Goal: Task Accomplishment & Management: Use online tool/utility

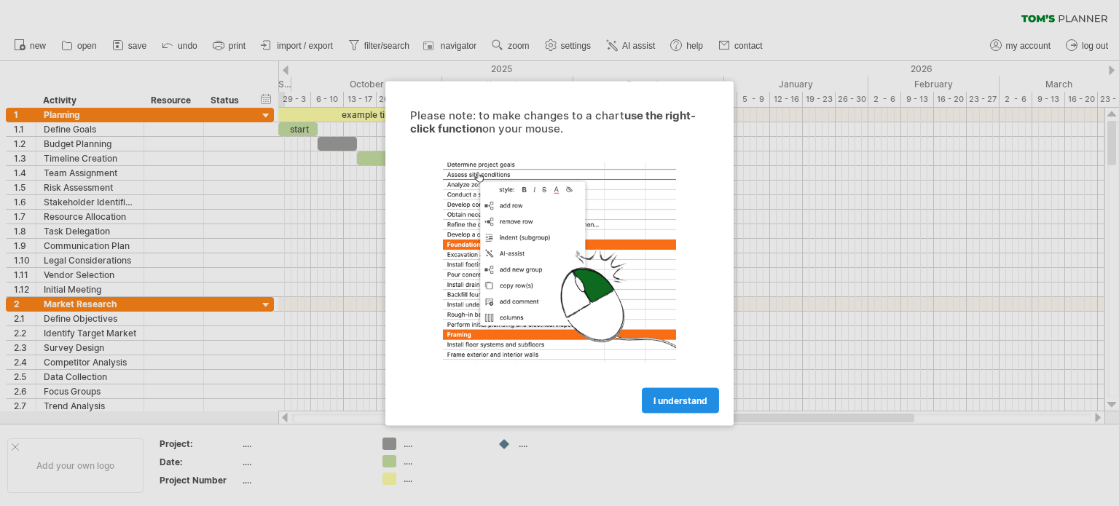
click at [670, 402] on span "I understand" at bounding box center [681, 400] width 54 height 11
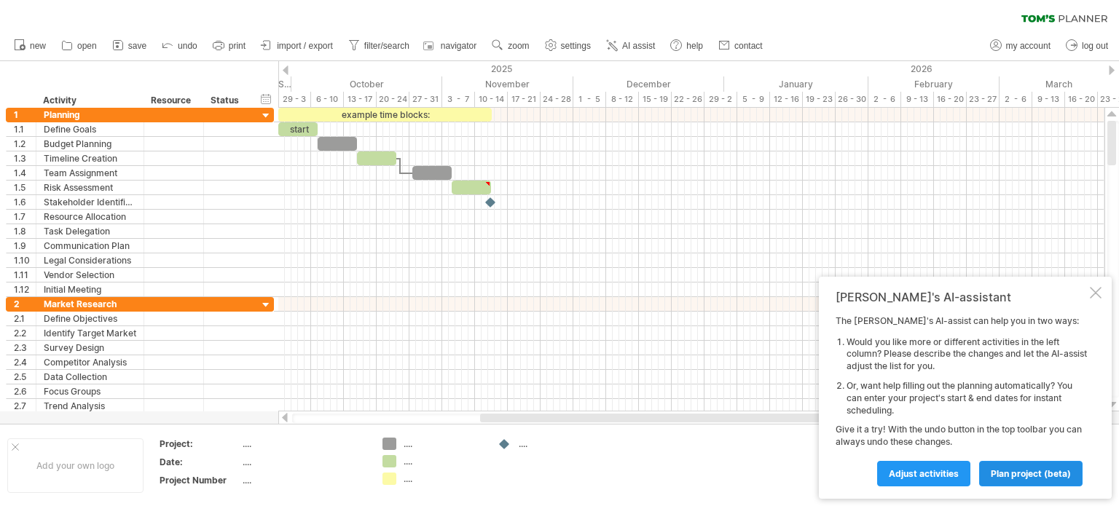
click at [995, 478] on span "plan project (beta)" at bounding box center [1031, 473] width 80 height 11
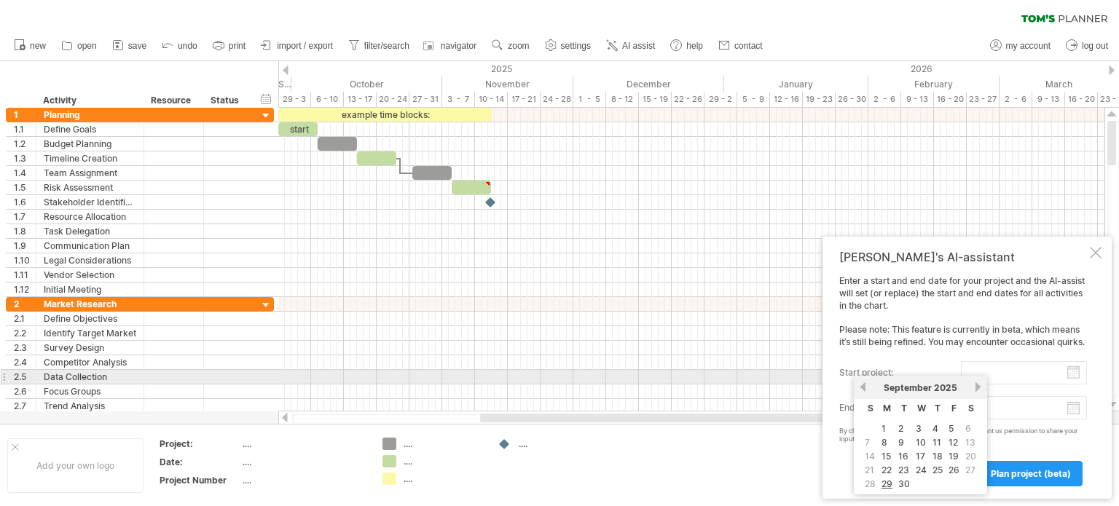
click at [1075, 372] on input "start project:" at bounding box center [1024, 372] width 126 height 23
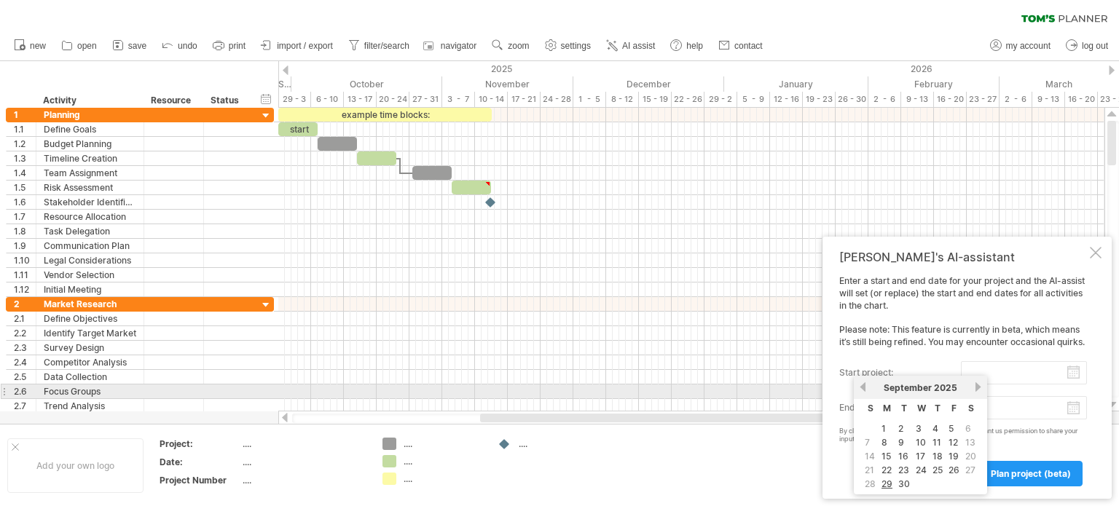
click at [976, 388] on link "next" at bounding box center [978, 387] width 11 height 11
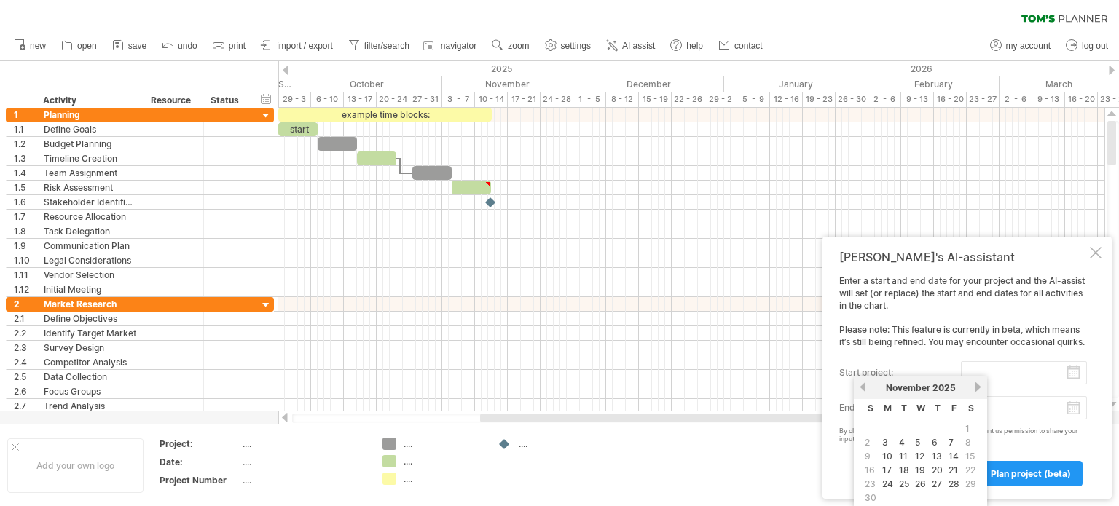
click at [964, 428] on span "1" at bounding box center [967, 429] width 7 height 14
click at [881, 442] on link "3" at bounding box center [885, 443] width 9 height 14
type input "********"
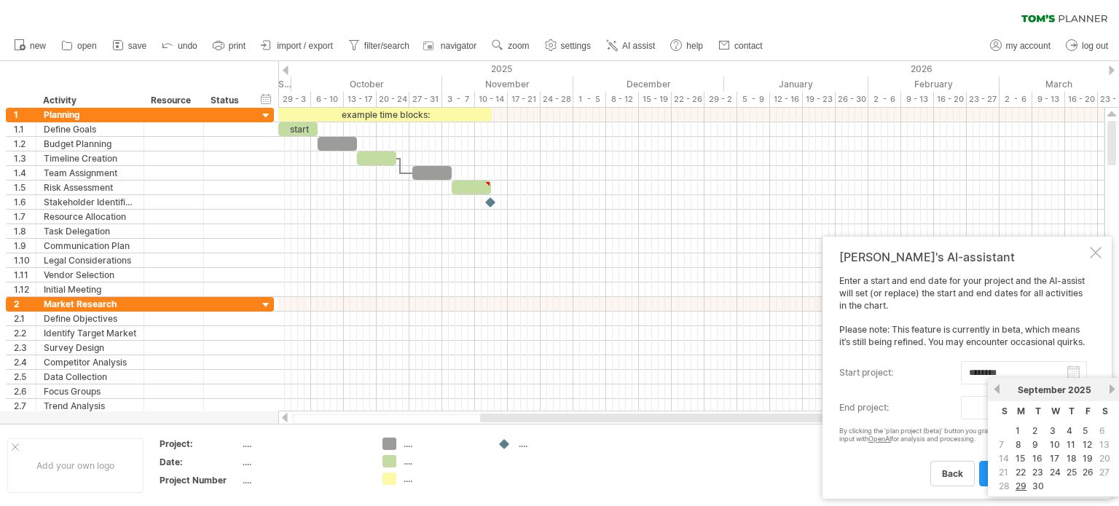
click at [1071, 415] on body "progress(100%) Trying to reach [DOMAIN_NAME] Connected again... 0% clear filter…" at bounding box center [559, 254] width 1119 height 509
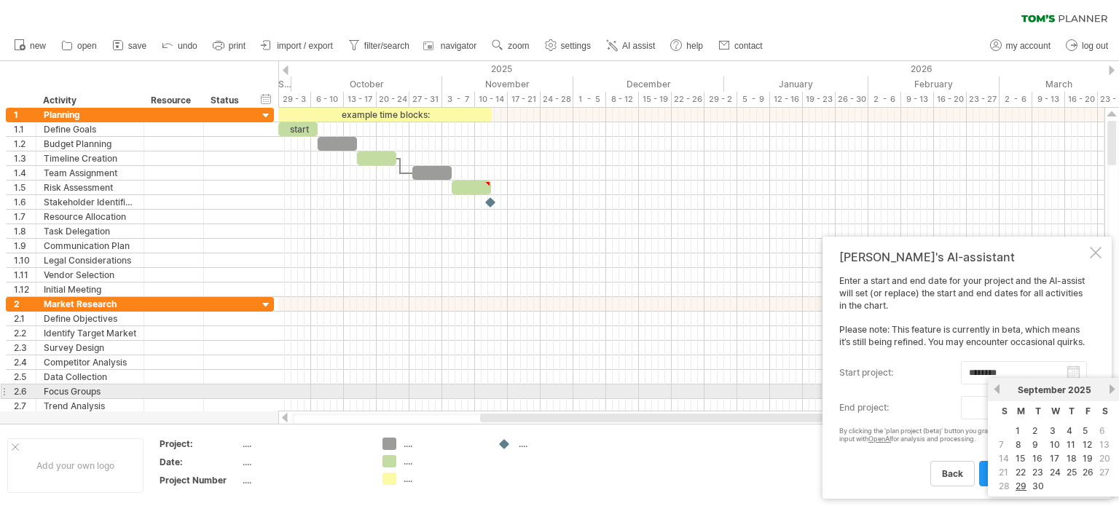
click at [1107, 389] on link "next" at bounding box center [1112, 389] width 11 height 11
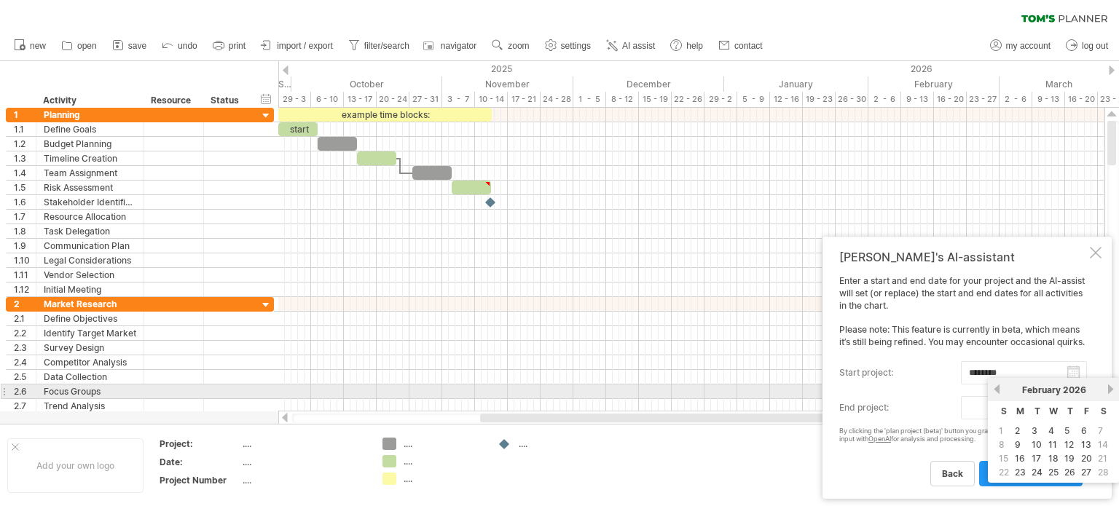
click at [1107, 389] on link "next" at bounding box center [1110, 389] width 11 height 11
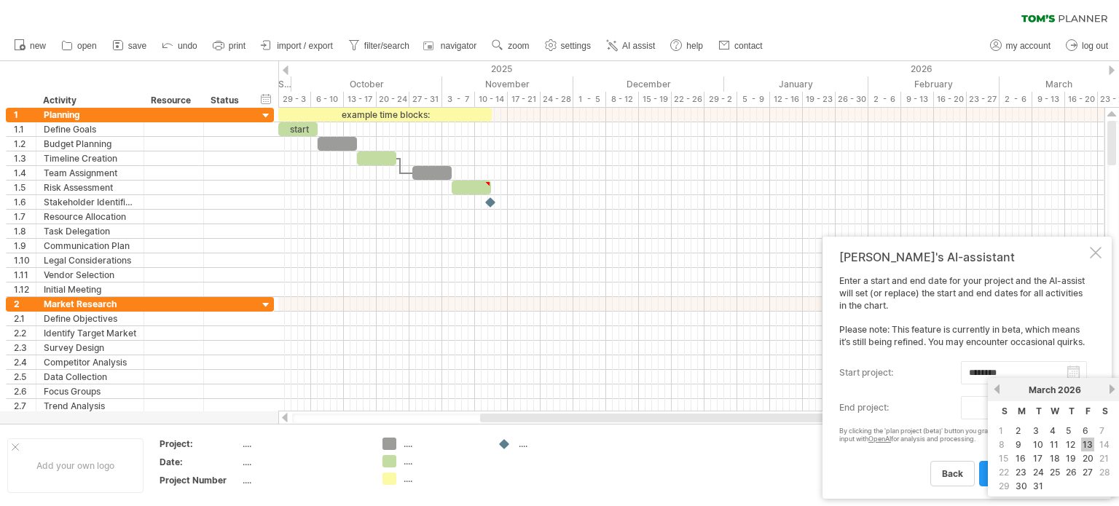
click at [1084, 445] on link "13" at bounding box center [1087, 445] width 13 height 14
type input "********"
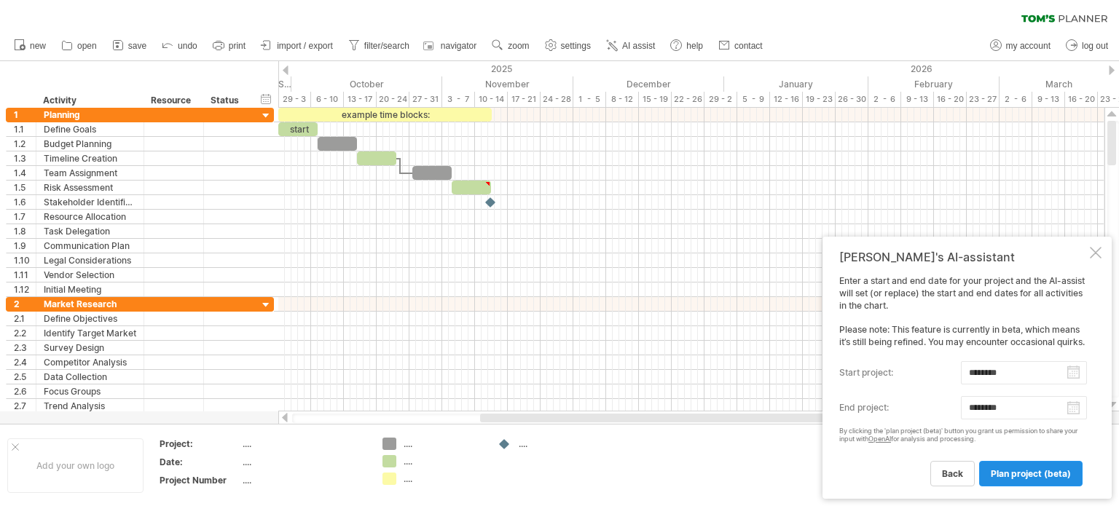
click at [1028, 469] on span "plan project (beta)" at bounding box center [1031, 473] width 80 height 11
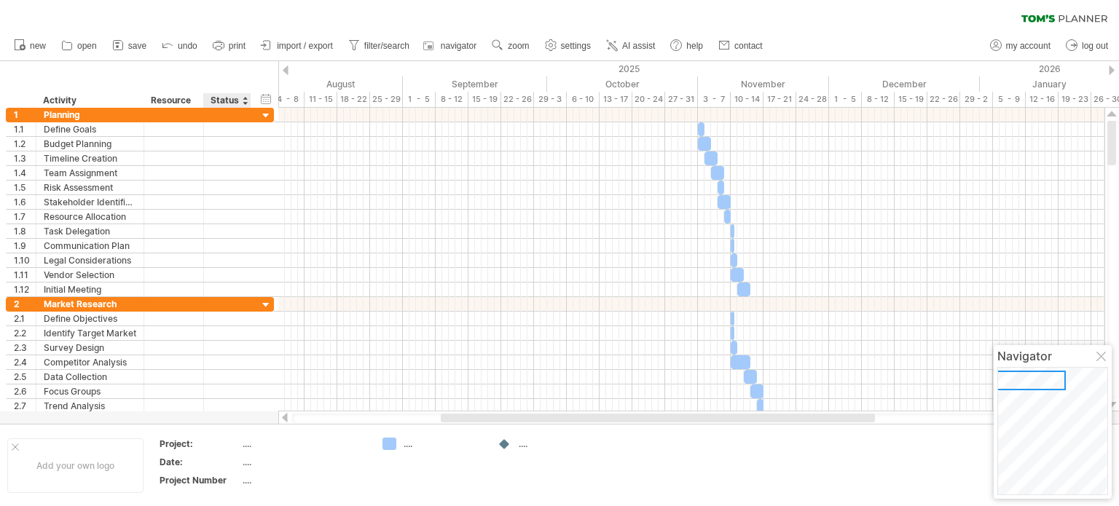
click at [244, 443] on div "...." at bounding box center [304, 444] width 122 height 12
click at [58, 463] on div "Add your own logo" at bounding box center [75, 466] width 136 height 55
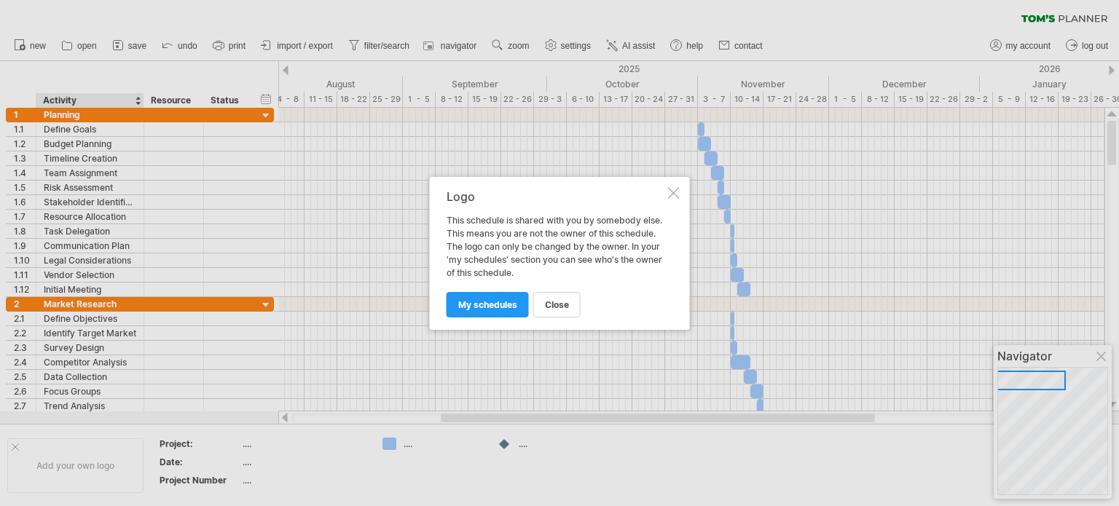
click at [670, 196] on div at bounding box center [674, 193] width 12 height 12
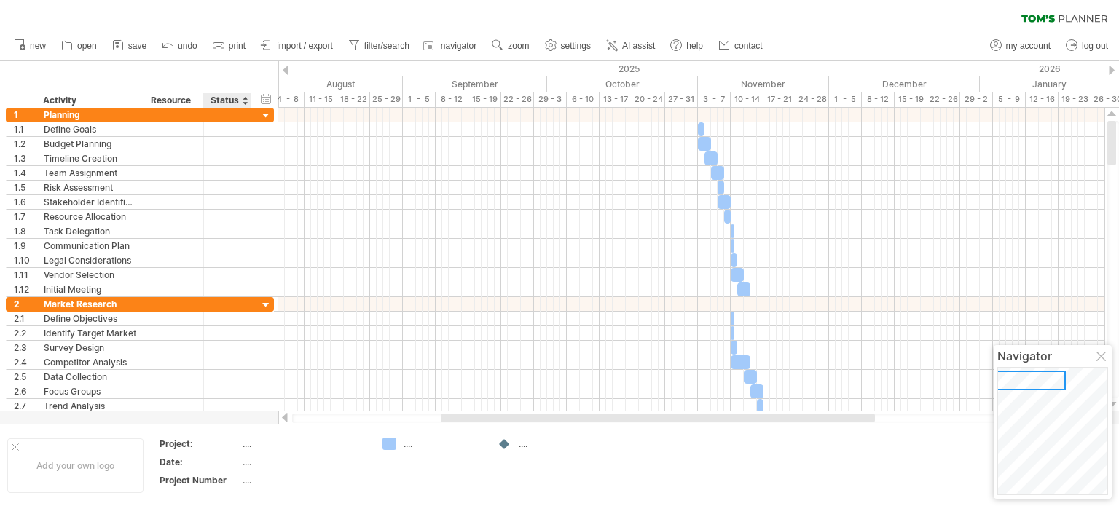
click at [246, 446] on div "...." at bounding box center [304, 444] width 122 height 12
type input "********"
click at [250, 460] on div "...." at bounding box center [304, 462] width 122 height 12
type input "**********"
click at [248, 480] on div "...." at bounding box center [304, 480] width 122 height 12
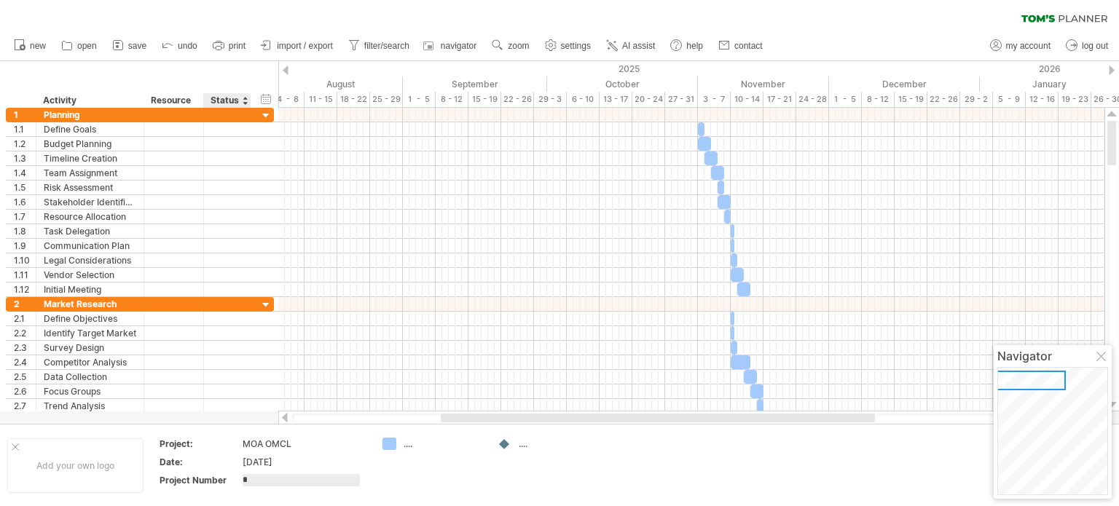
type input "**"
click at [435, 466] on td "...." at bounding box center [432, 466] width 115 height 56
click at [399, 442] on div "...." at bounding box center [433, 444] width 101 height 12
click at [390, 445] on div "Trying to reach [DOMAIN_NAME] Connected again... 0% clear filter new 1" at bounding box center [559, 253] width 1119 height 506
click at [405, 445] on div "...." at bounding box center [443, 444] width 79 height 12
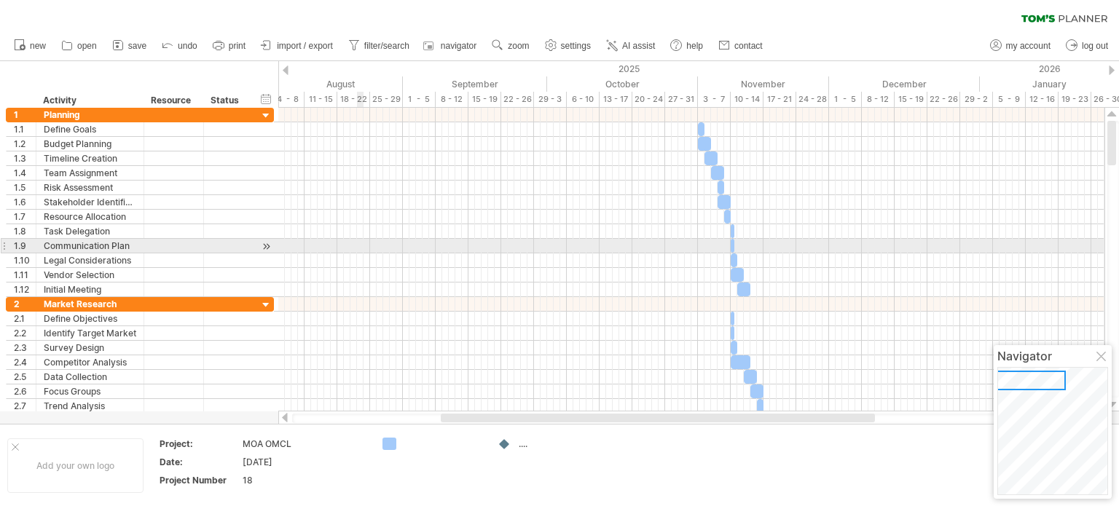
click at [359, 251] on div at bounding box center [691, 246] width 826 height 15
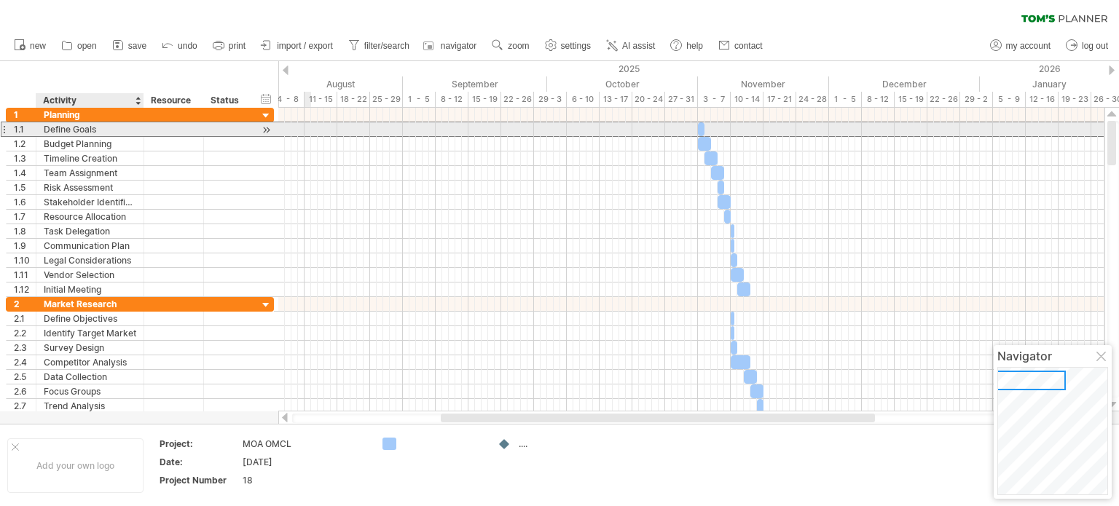
click at [87, 130] on div "Define Goals" at bounding box center [90, 129] width 93 height 14
click at [106, 130] on input "**********" at bounding box center [90, 129] width 93 height 14
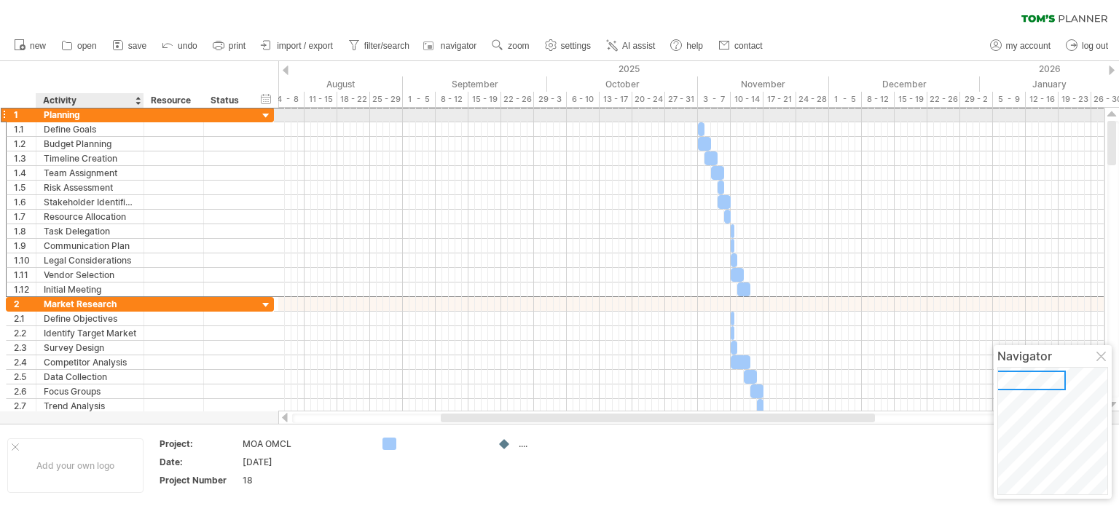
click at [88, 115] on div "Planning" at bounding box center [90, 115] width 93 height 14
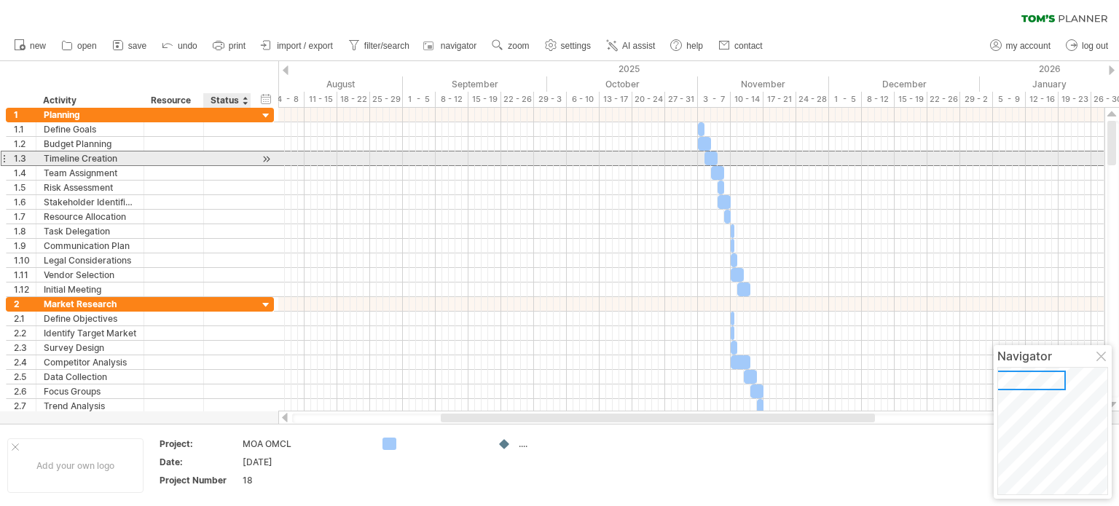
click at [240, 162] on div at bounding box center [227, 159] width 32 height 14
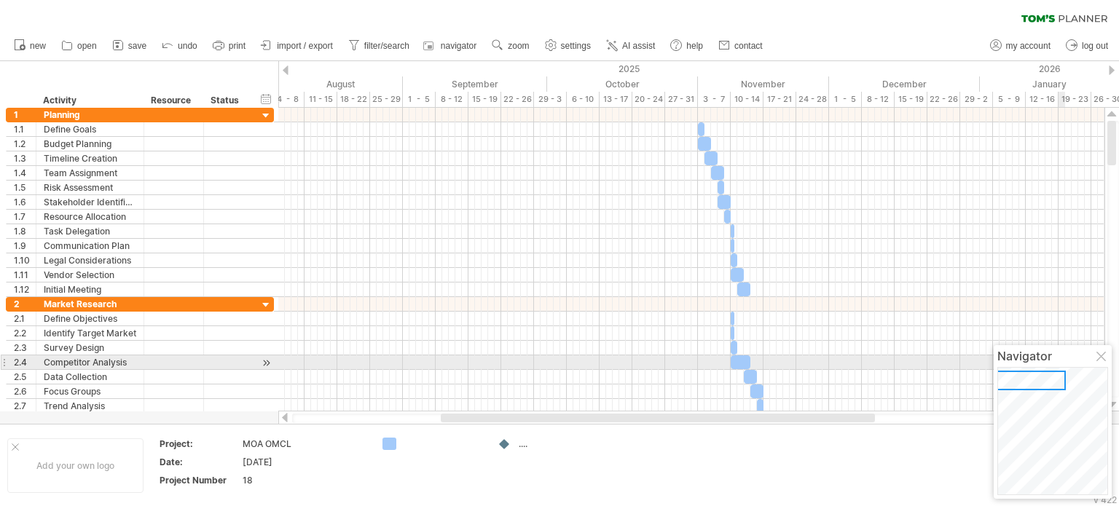
click at [1104, 358] on div at bounding box center [1103, 358] width 12 height 12
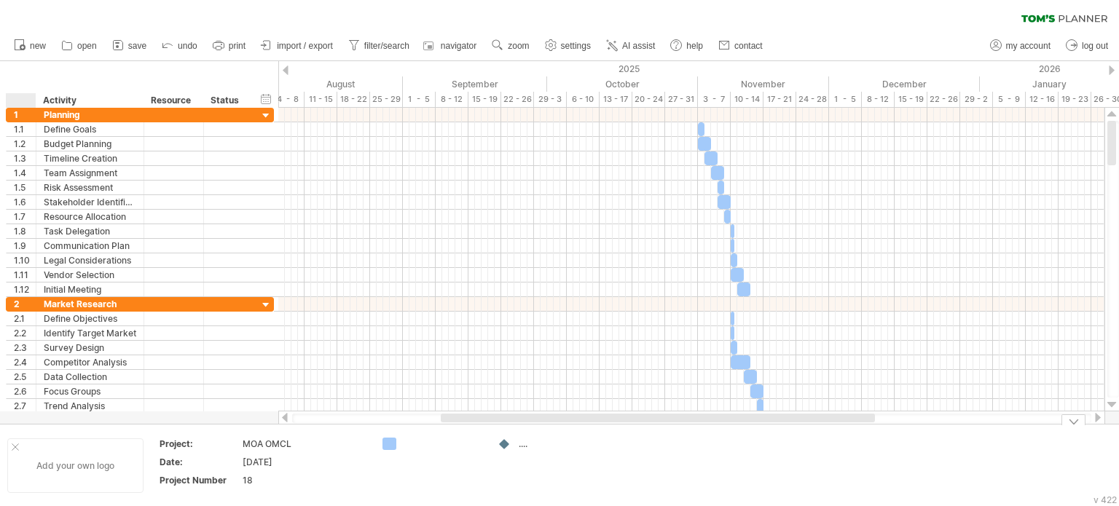
click at [15, 445] on div at bounding box center [15, 447] width 7 height 7
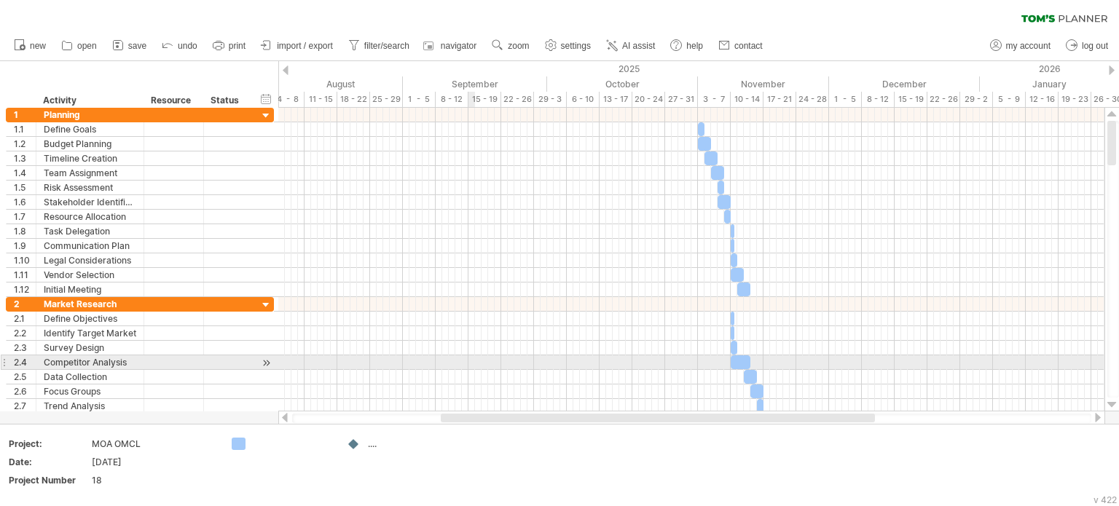
click at [474, 358] on div at bounding box center [691, 363] width 826 height 15
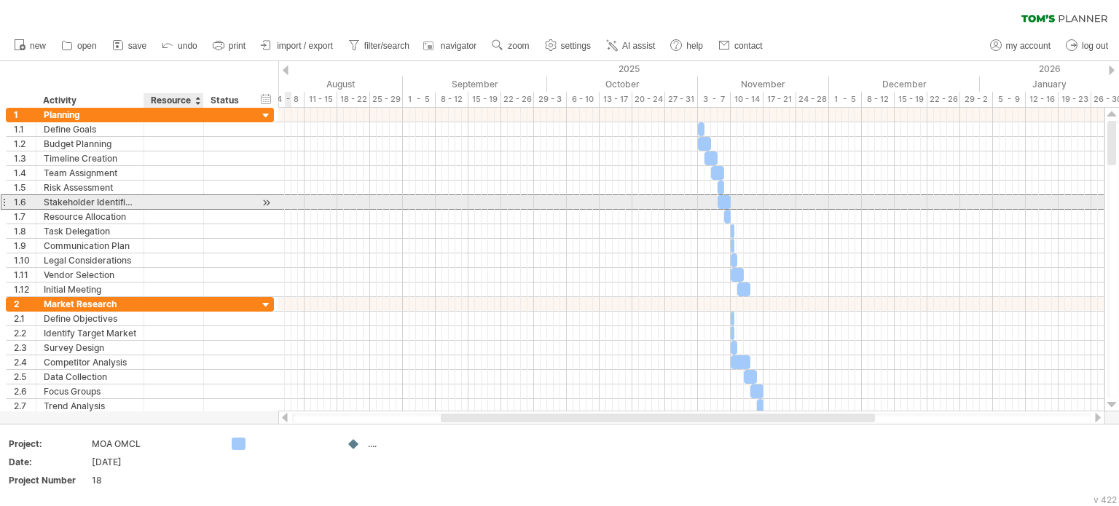
click at [175, 197] on div at bounding box center [174, 202] width 44 height 14
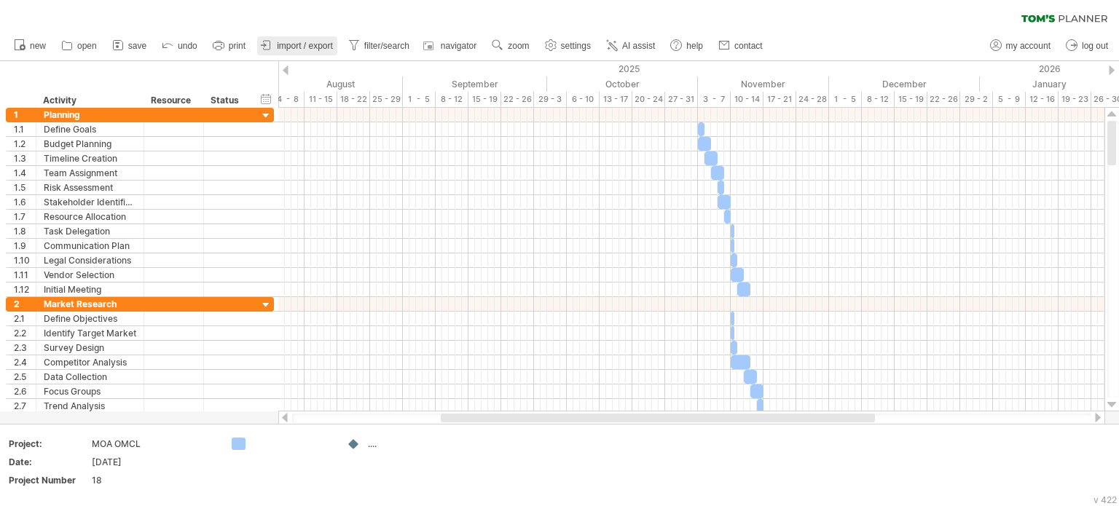
click at [304, 43] on span "import / export" at bounding box center [305, 46] width 56 height 10
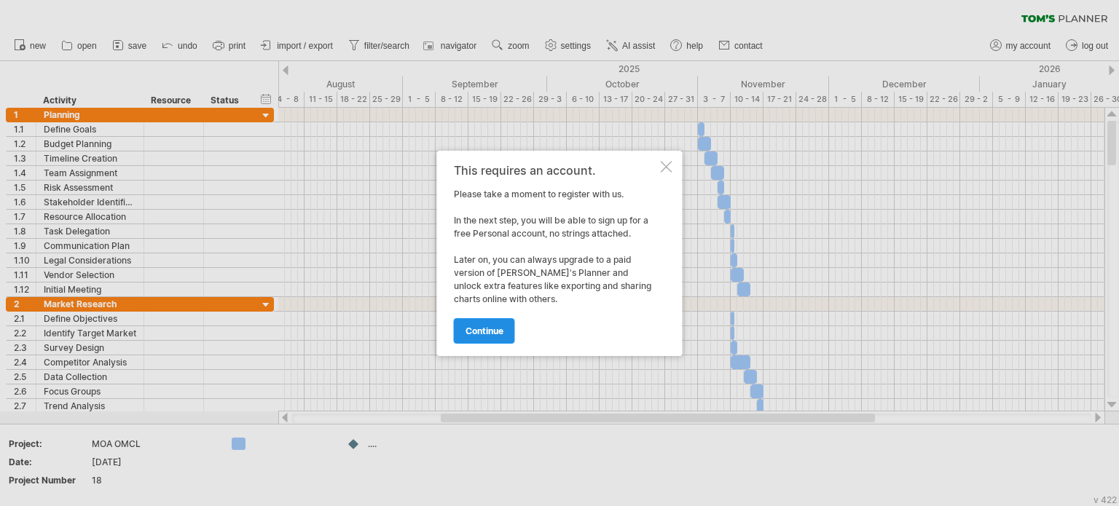
click at [477, 327] on span "continue" at bounding box center [485, 331] width 38 height 11
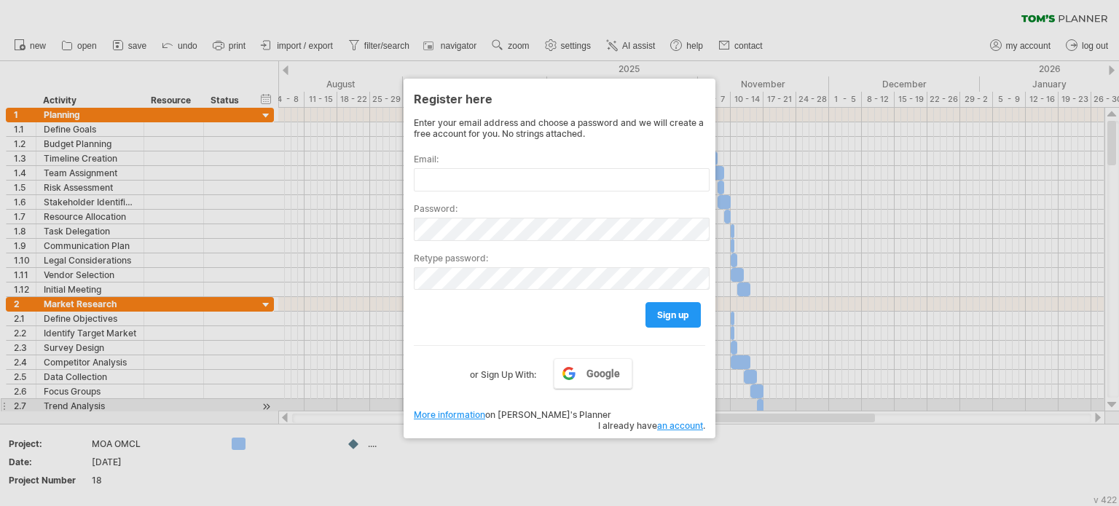
click at [309, 402] on div at bounding box center [559, 253] width 1119 height 506
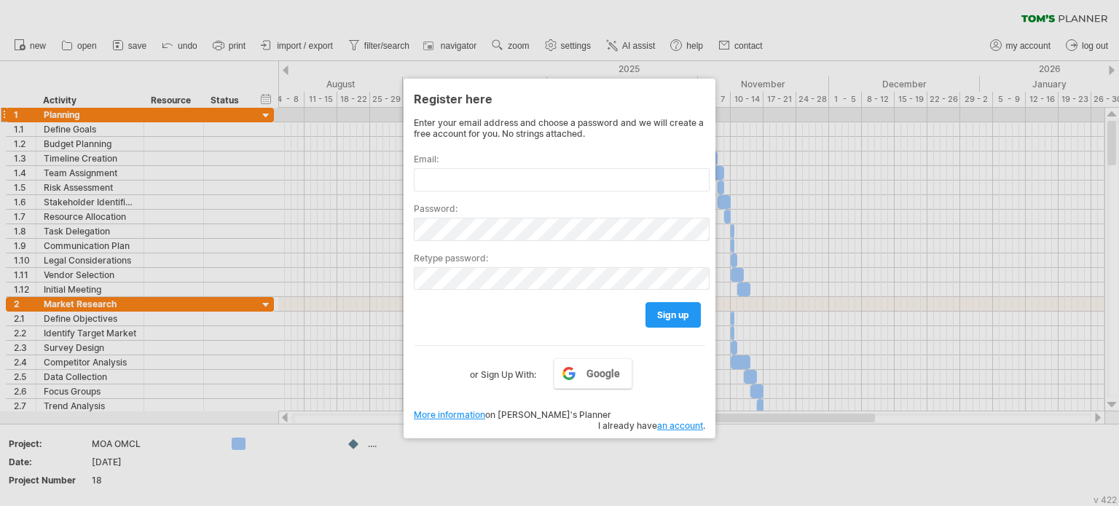
click at [848, 120] on div at bounding box center [559, 253] width 1119 height 506
